Goal: Task Accomplishment & Management: Manage account settings

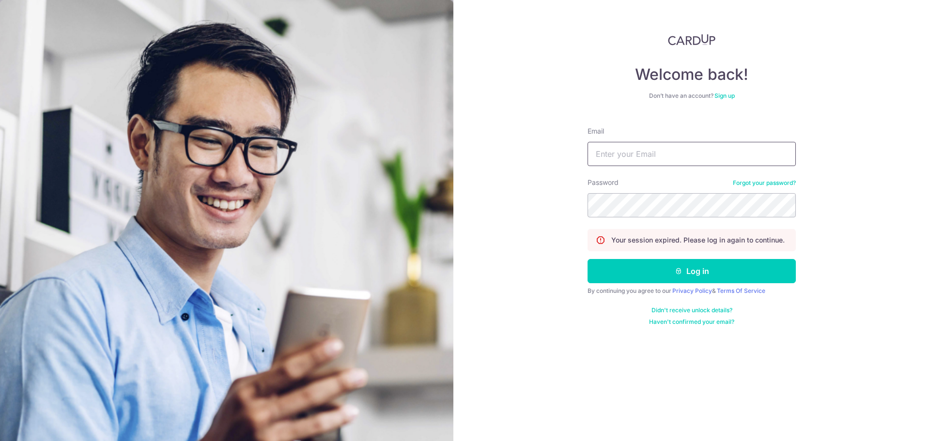
click at [672, 148] on input "Email" at bounding box center [691, 154] width 208 height 24
type input "[EMAIL_ADDRESS][DOMAIN_NAME]"
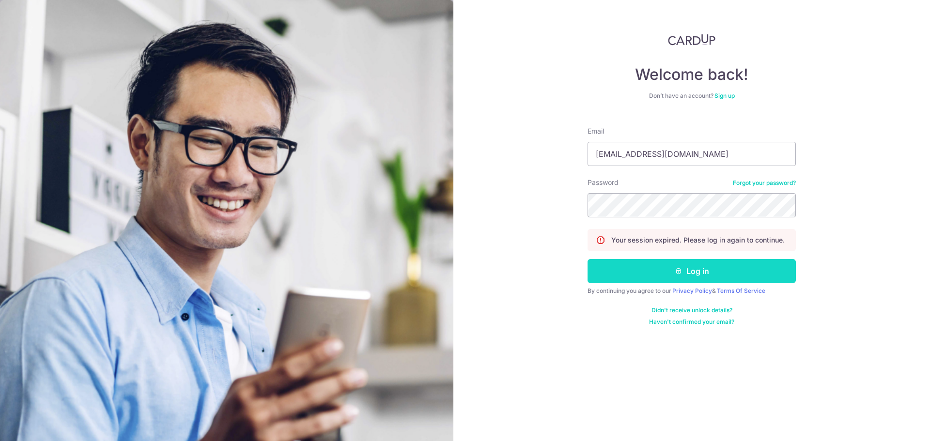
click at [691, 269] on button "Log in" at bounding box center [691, 271] width 208 height 24
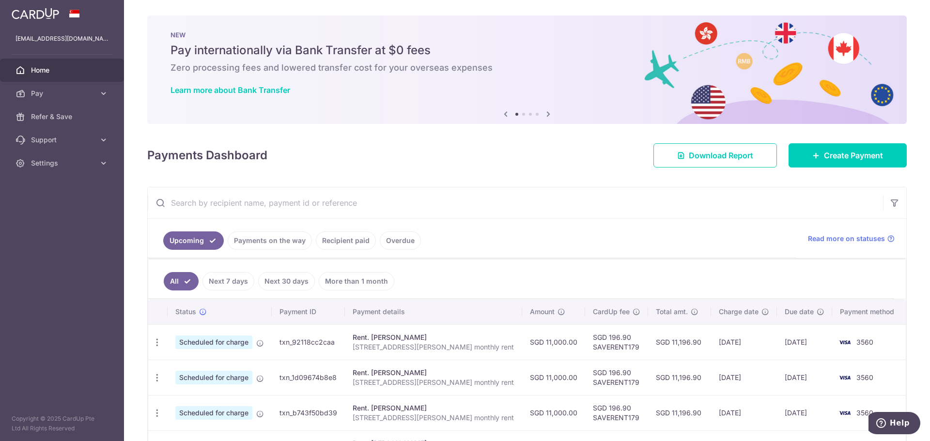
scroll to position [72, 0]
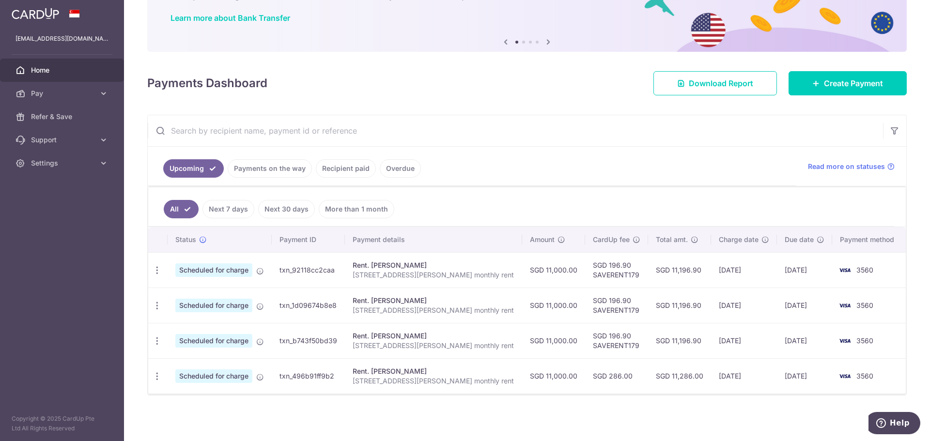
click at [351, 165] on link "Recipient paid" at bounding box center [346, 168] width 60 height 18
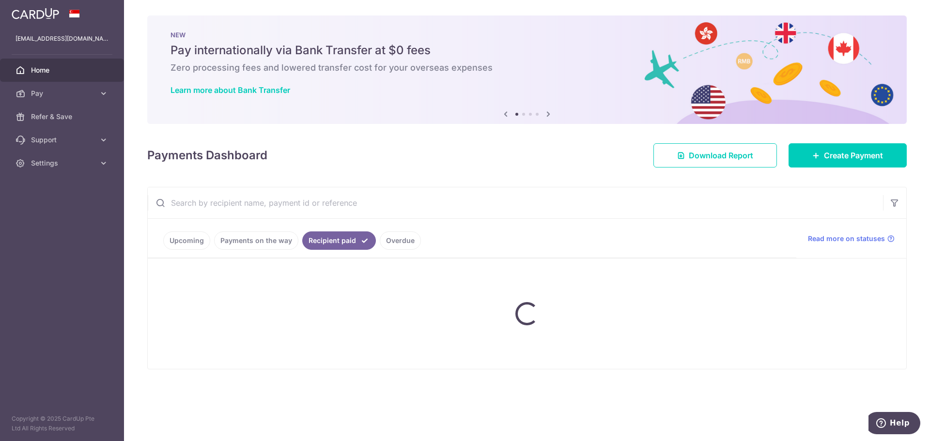
scroll to position [0, 0]
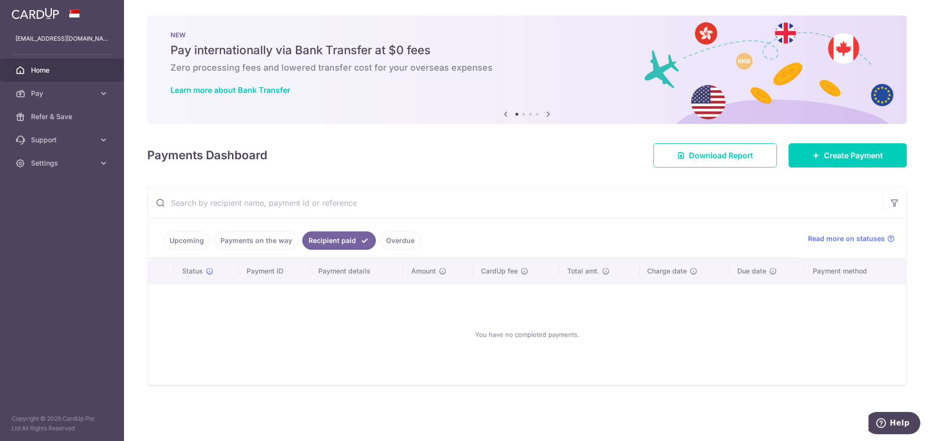
click at [257, 239] on link "Payments on the way" at bounding box center [256, 240] width 84 height 18
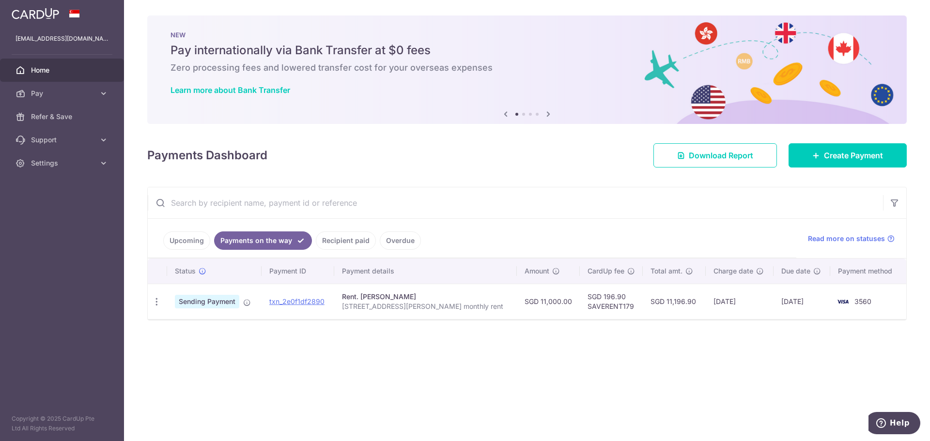
click at [27, 68] on link "Home" at bounding box center [62, 70] width 124 height 23
